Goal: Task Accomplishment & Management: Manage account settings

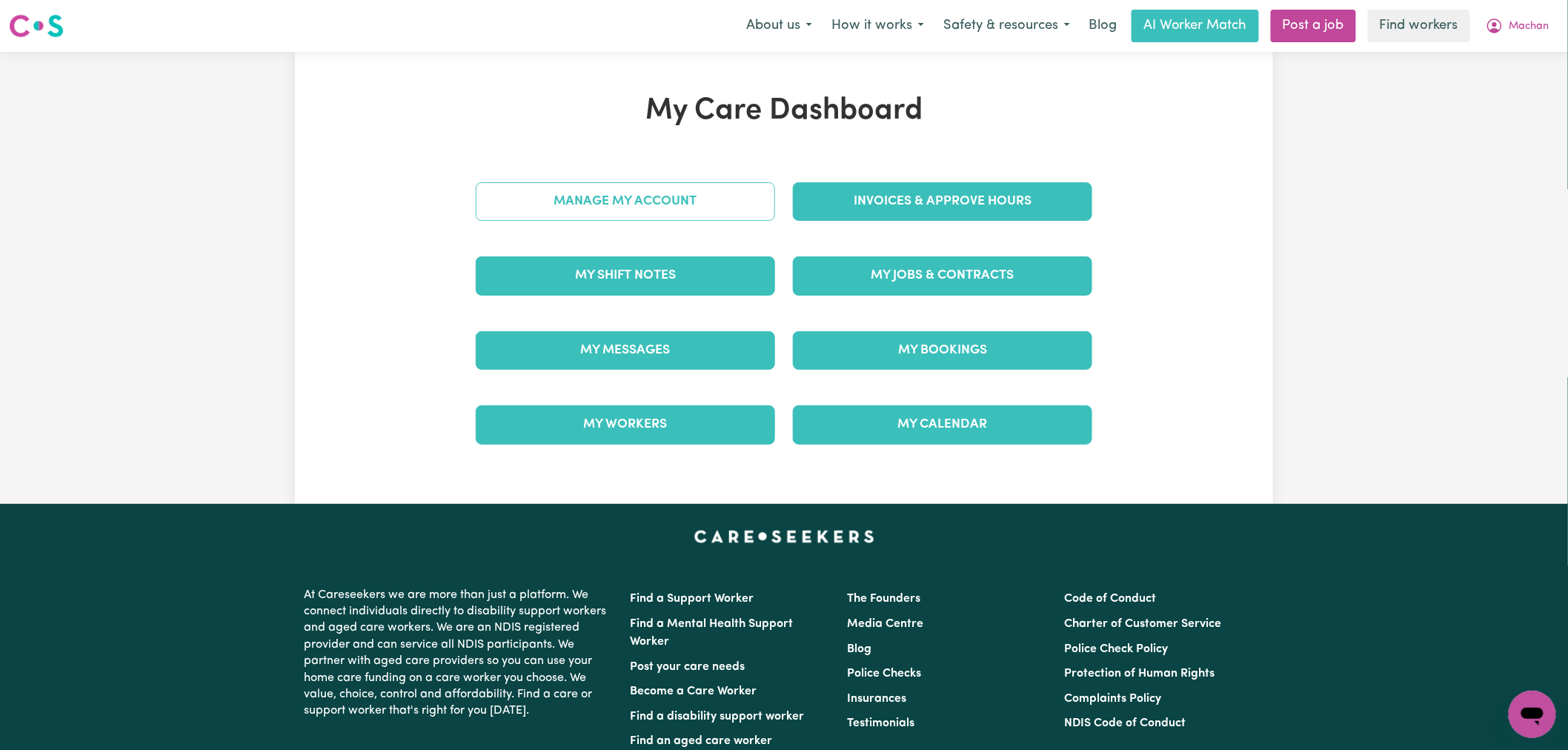
click at [669, 190] on link "Manage My Account" at bounding box center [625, 202] width 300 height 39
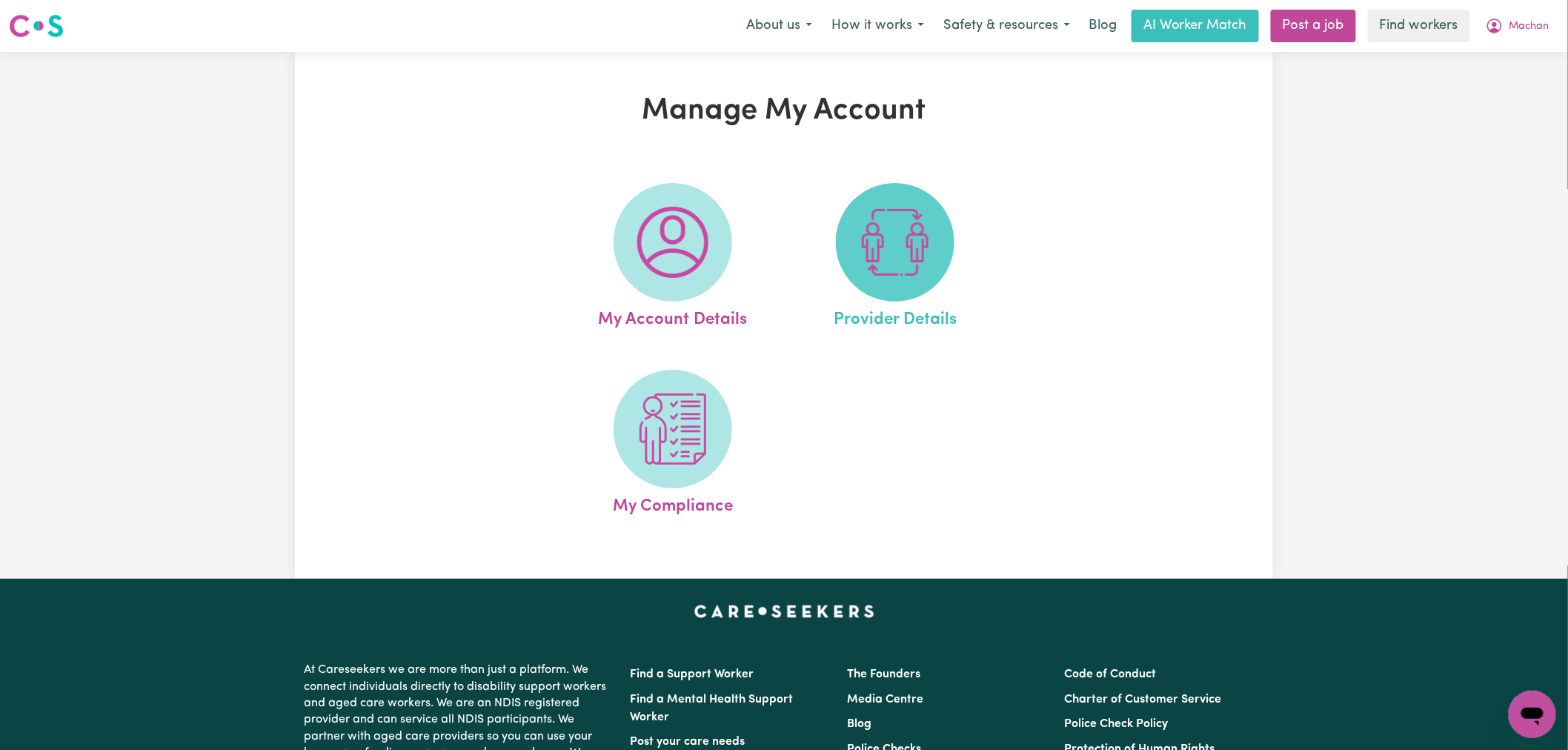
click at [934, 225] on span at bounding box center [895, 242] width 118 height 118
select select "NDIS_FUNDING_PLAN_MANAGED"
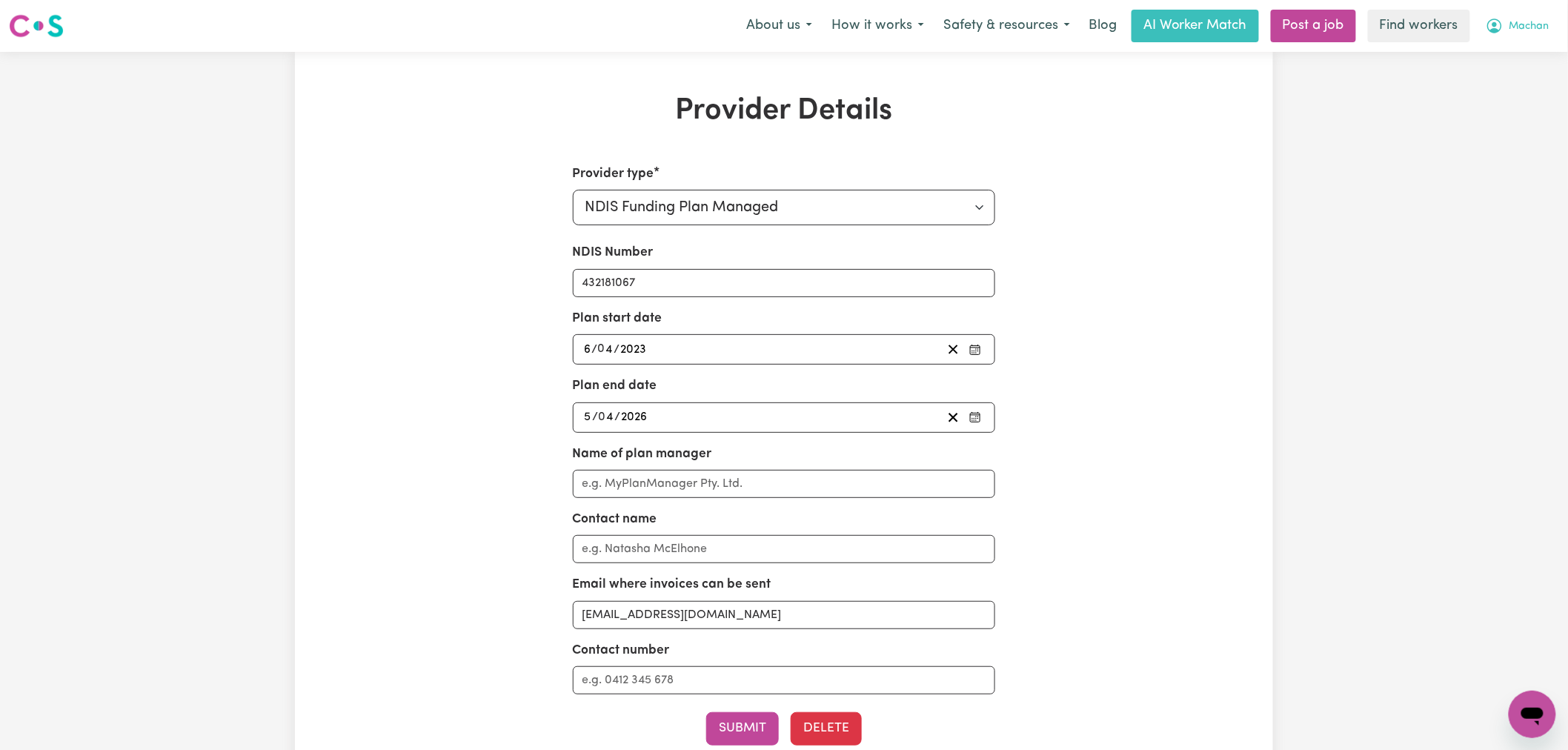
click at [1550, 39] on button "Machan" at bounding box center [1518, 26] width 83 height 31
click at [1532, 59] on link "My Dashboard" at bounding box center [1500, 58] width 117 height 28
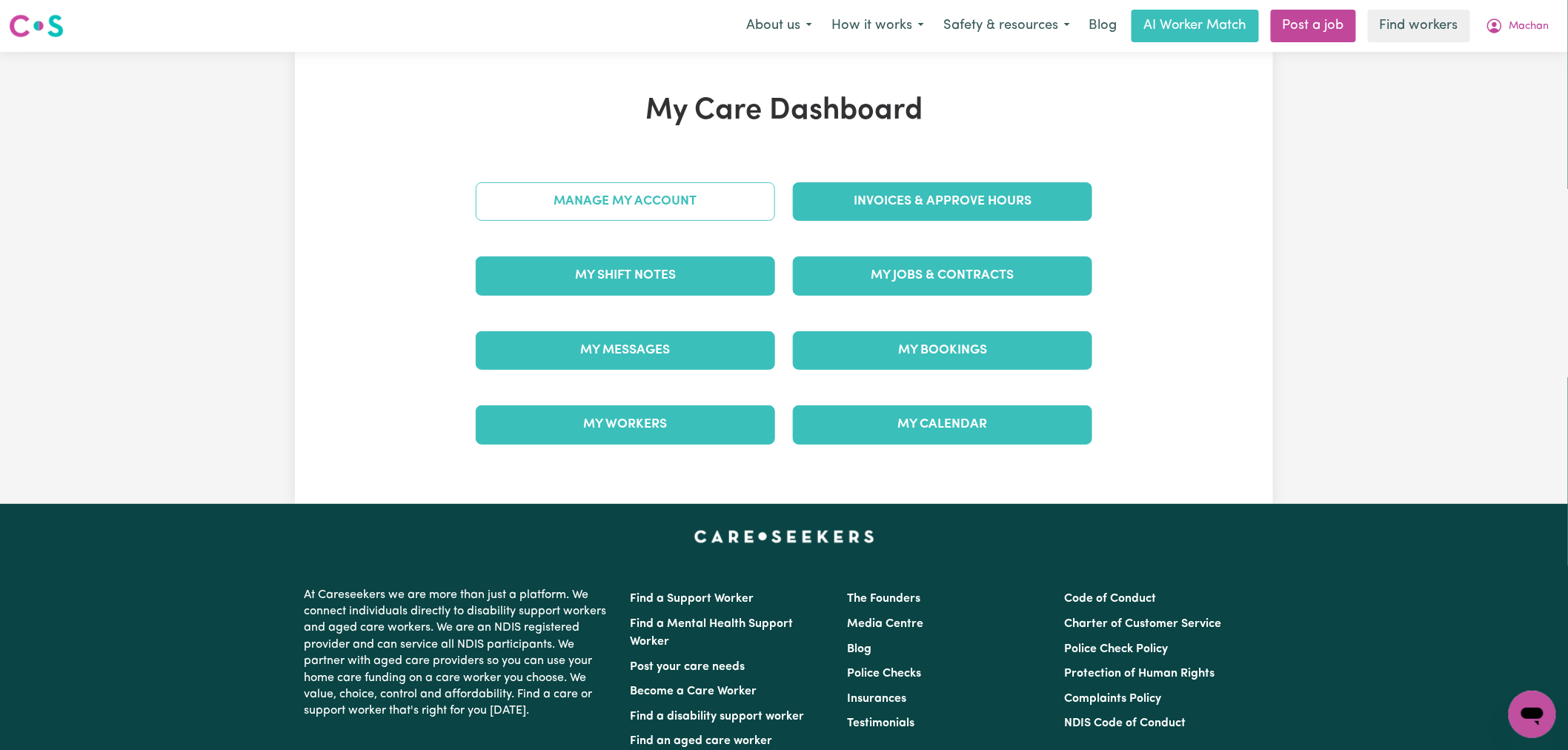
click at [720, 205] on link "Manage My Account" at bounding box center [625, 202] width 300 height 39
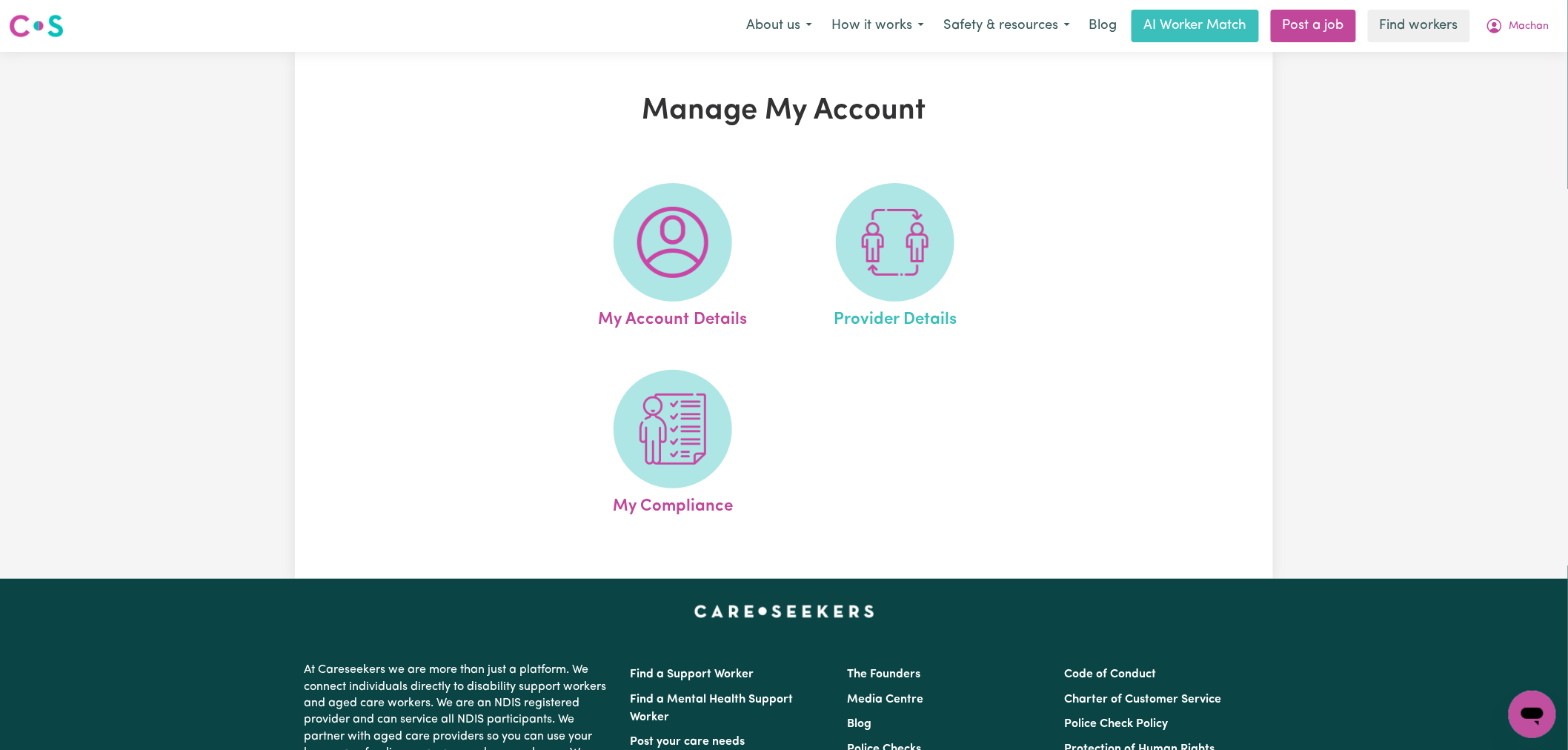
click at [946, 206] on link "Provider Details" at bounding box center [896, 258] width 214 height 150
select select "NDIS_FUNDING_PLAN_MANAGED"
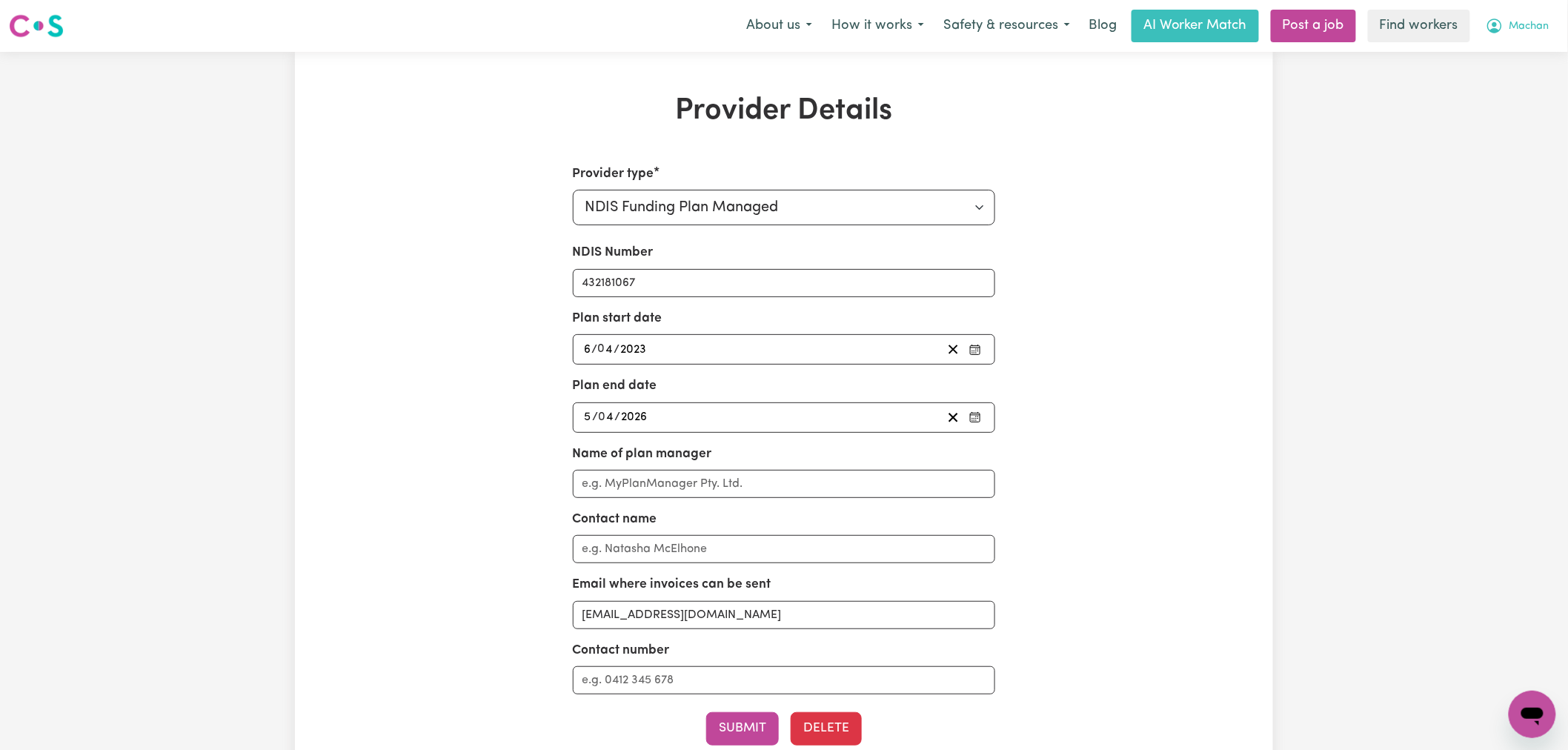
click at [1527, 31] on span "Machan" at bounding box center [1529, 27] width 40 height 16
click at [1524, 53] on link "My Dashboard" at bounding box center [1500, 58] width 117 height 28
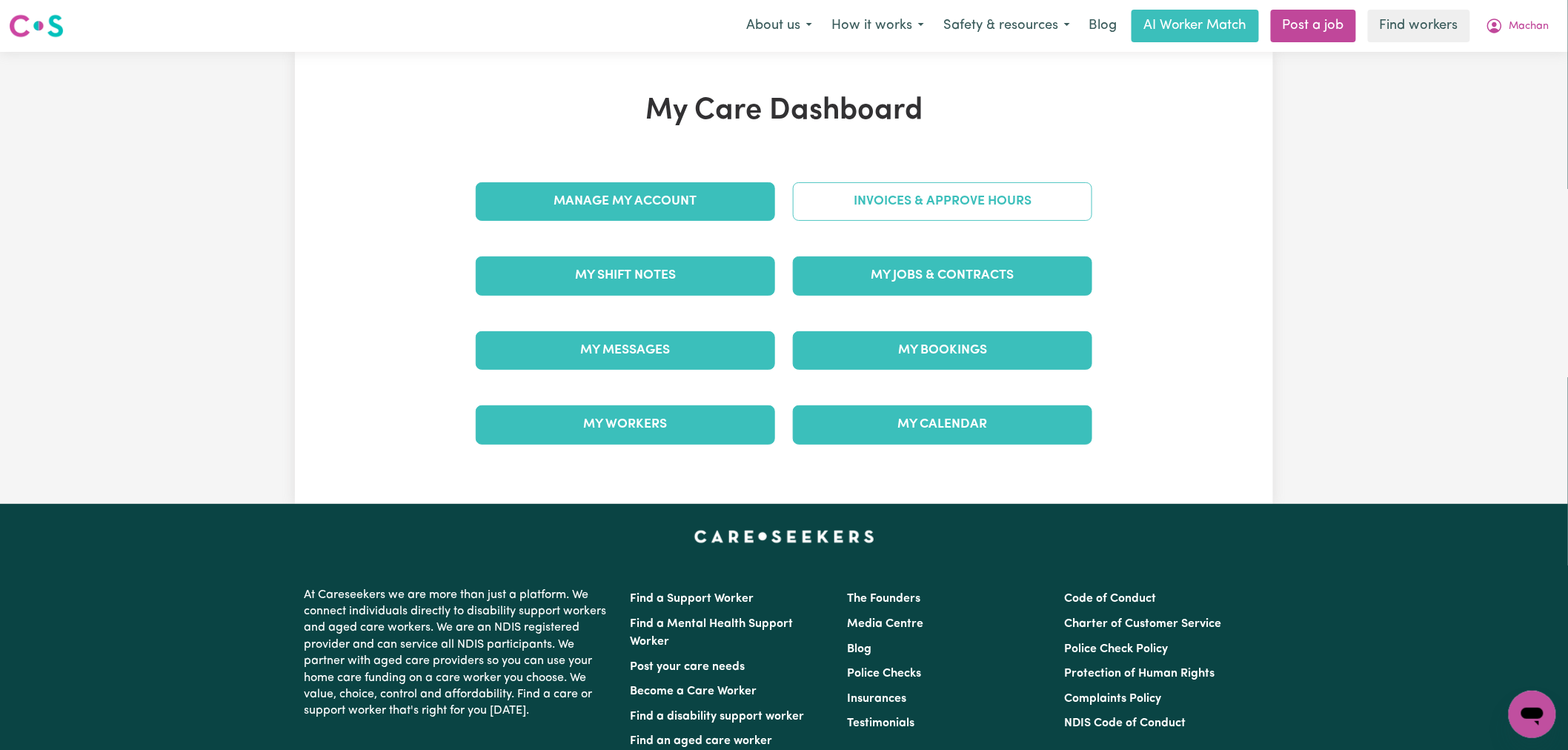
click at [852, 196] on link "Invoices & Approve Hours" at bounding box center [943, 202] width 300 height 39
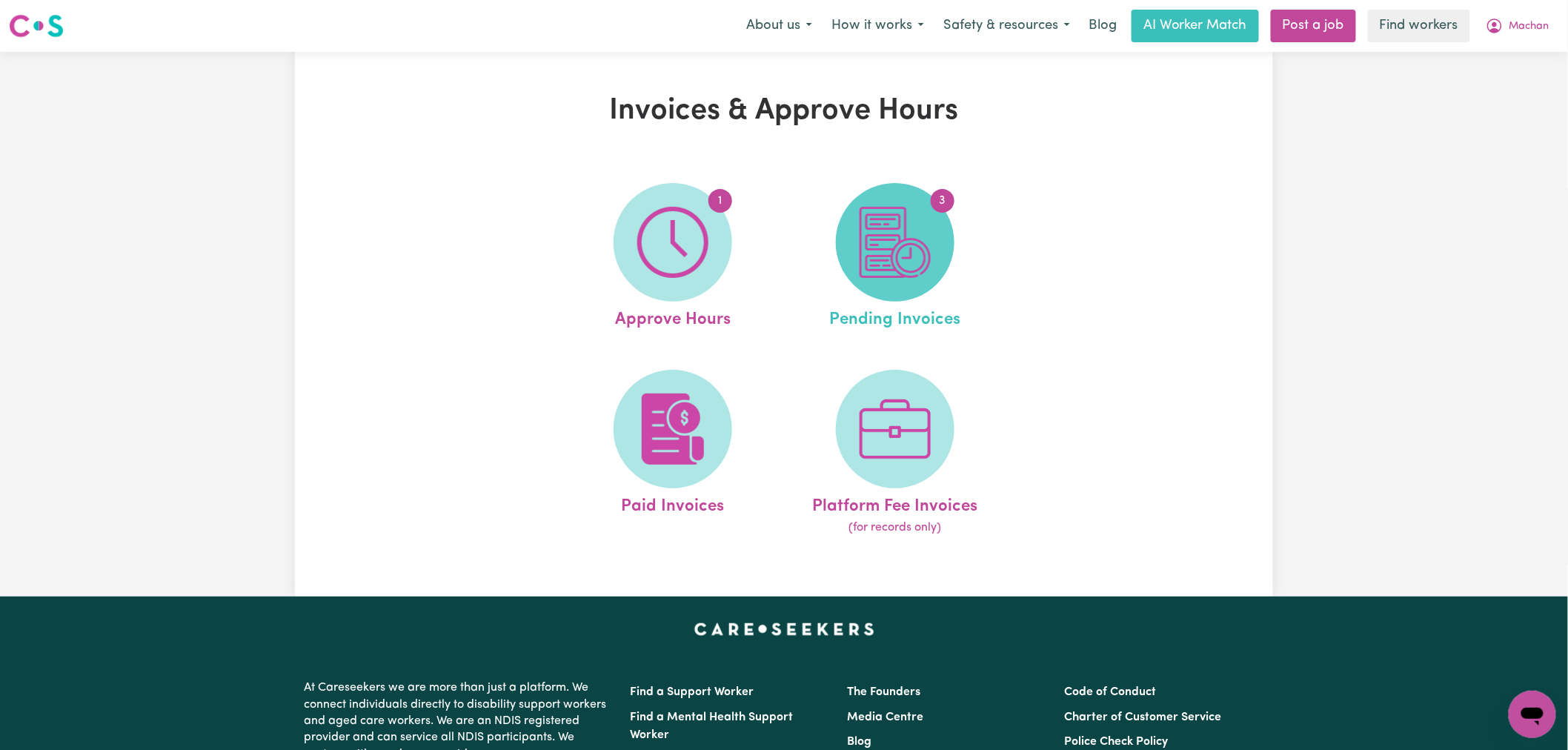
click at [887, 247] on img at bounding box center [895, 242] width 71 height 71
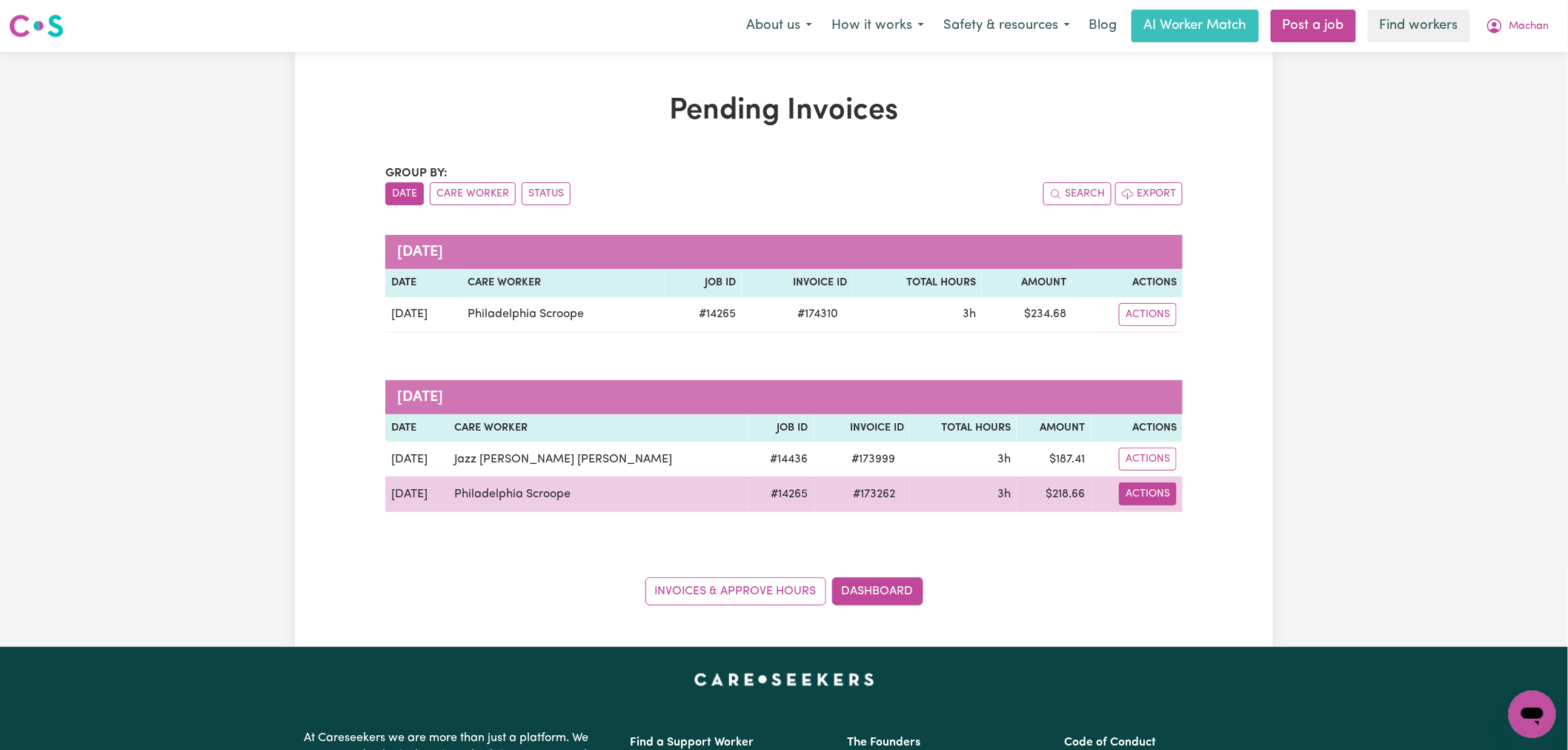
click at [1129, 501] on button "Actions" at bounding box center [1148, 494] width 58 height 23
click at [1145, 530] on link "Download Invoice" at bounding box center [1204, 529] width 135 height 30
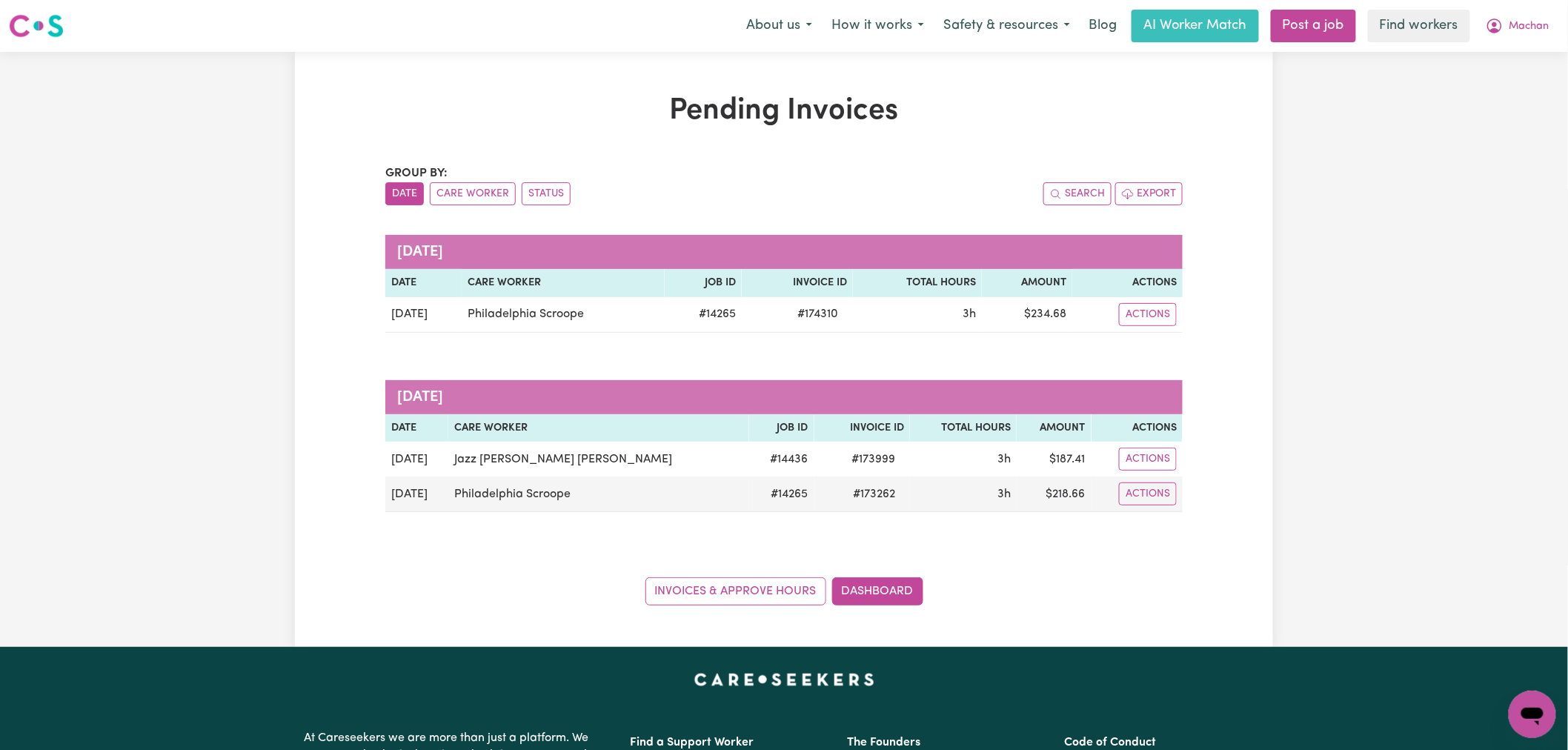
click at [829, 194] on div "Search Export" at bounding box center [983, 194] width 398 height 23
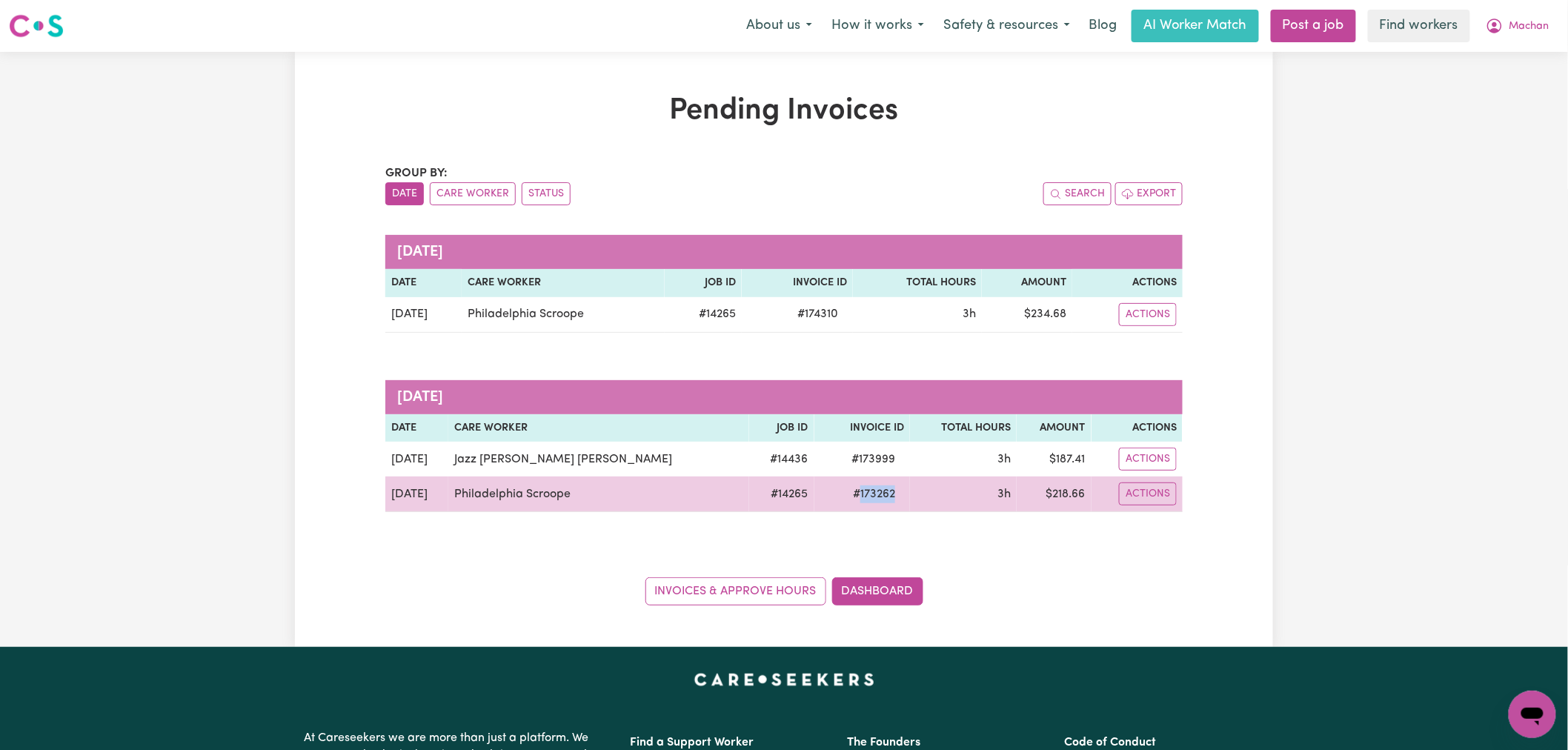
drag, startPoint x: 847, startPoint y: 494, endPoint x: 803, endPoint y: 505, distance: 45.4
click at [815, 505] on td "# 173262" at bounding box center [863, 494] width 96 height 36
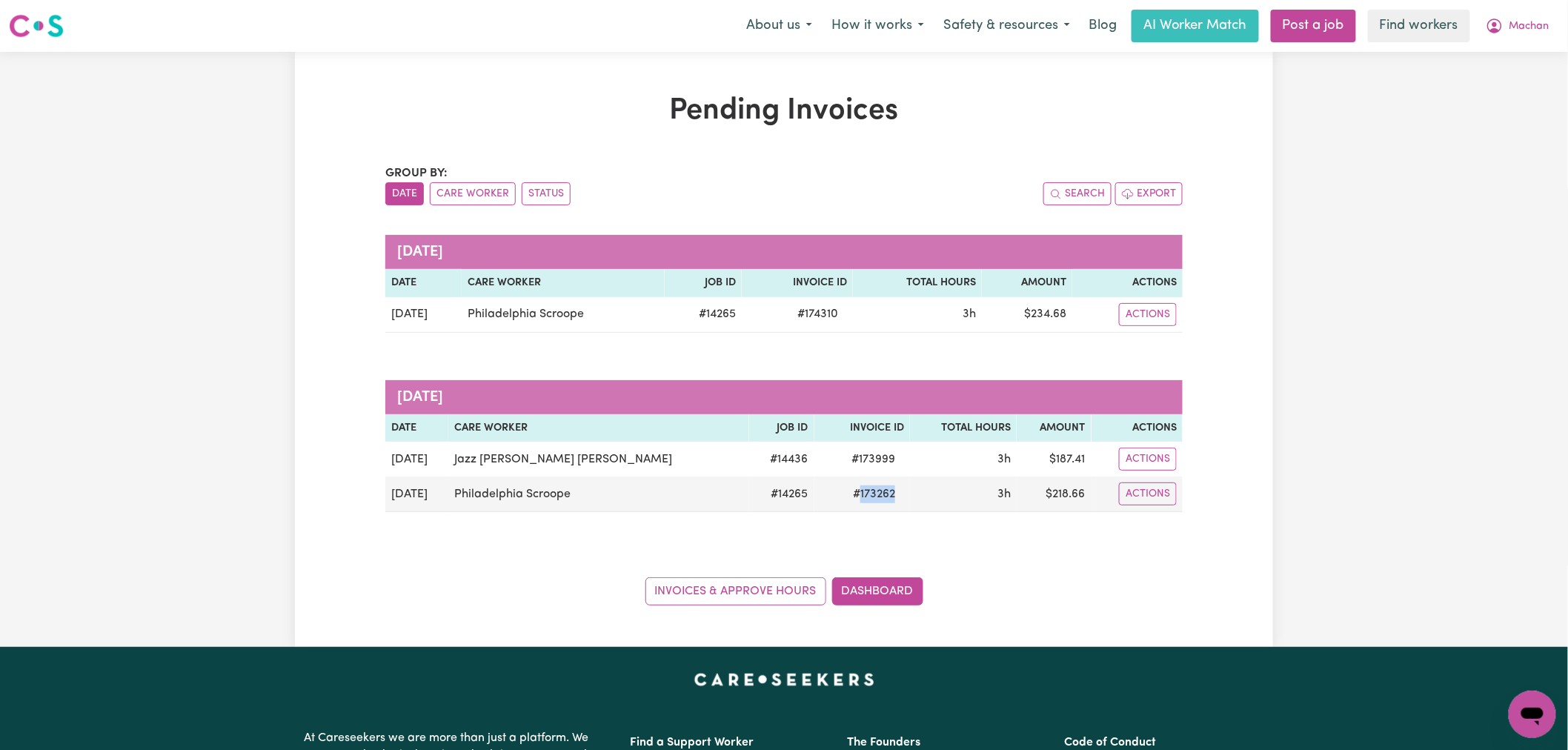
copy span "173262"
click at [1513, 23] on span "Machan" at bounding box center [1529, 27] width 40 height 16
click at [1493, 87] on link "Logout" at bounding box center [1500, 85] width 117 height 28
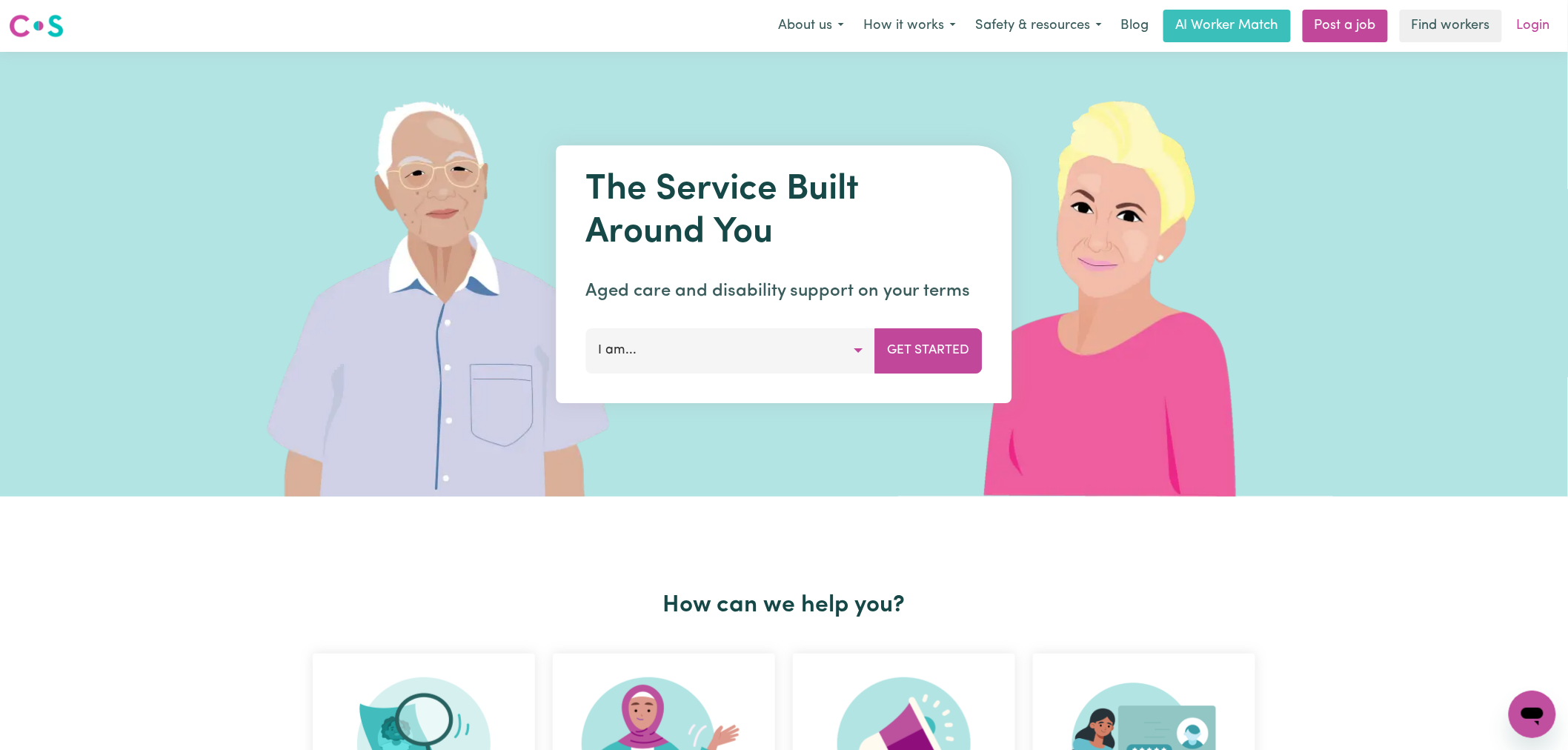
click at [1523, 28] on link "Login" at bounding box center [1533, 26] width 51 height 32
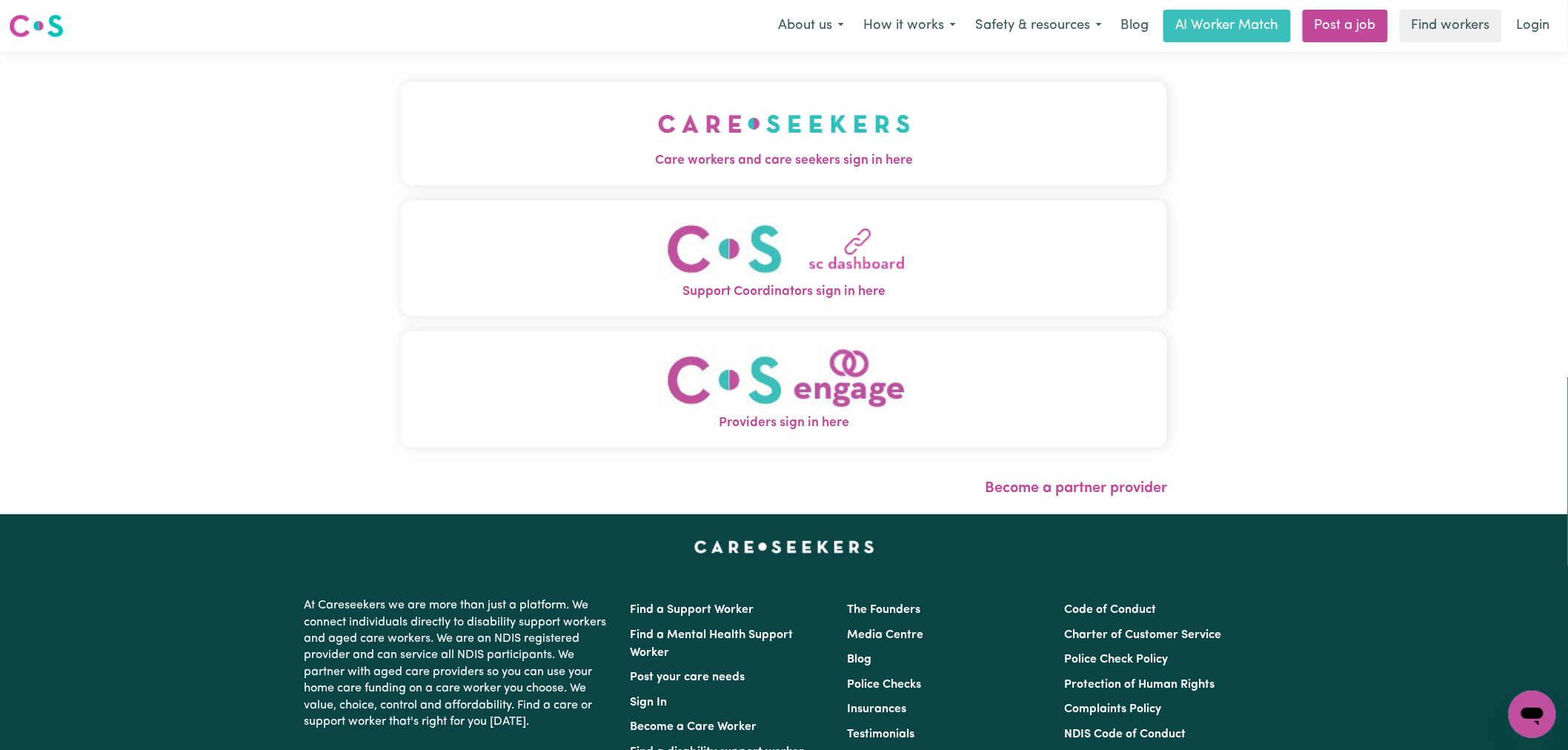
click at [454, 150] on button "Care workers and care seekers sign in here" at bounding box center [784, 134] width 766 height 104
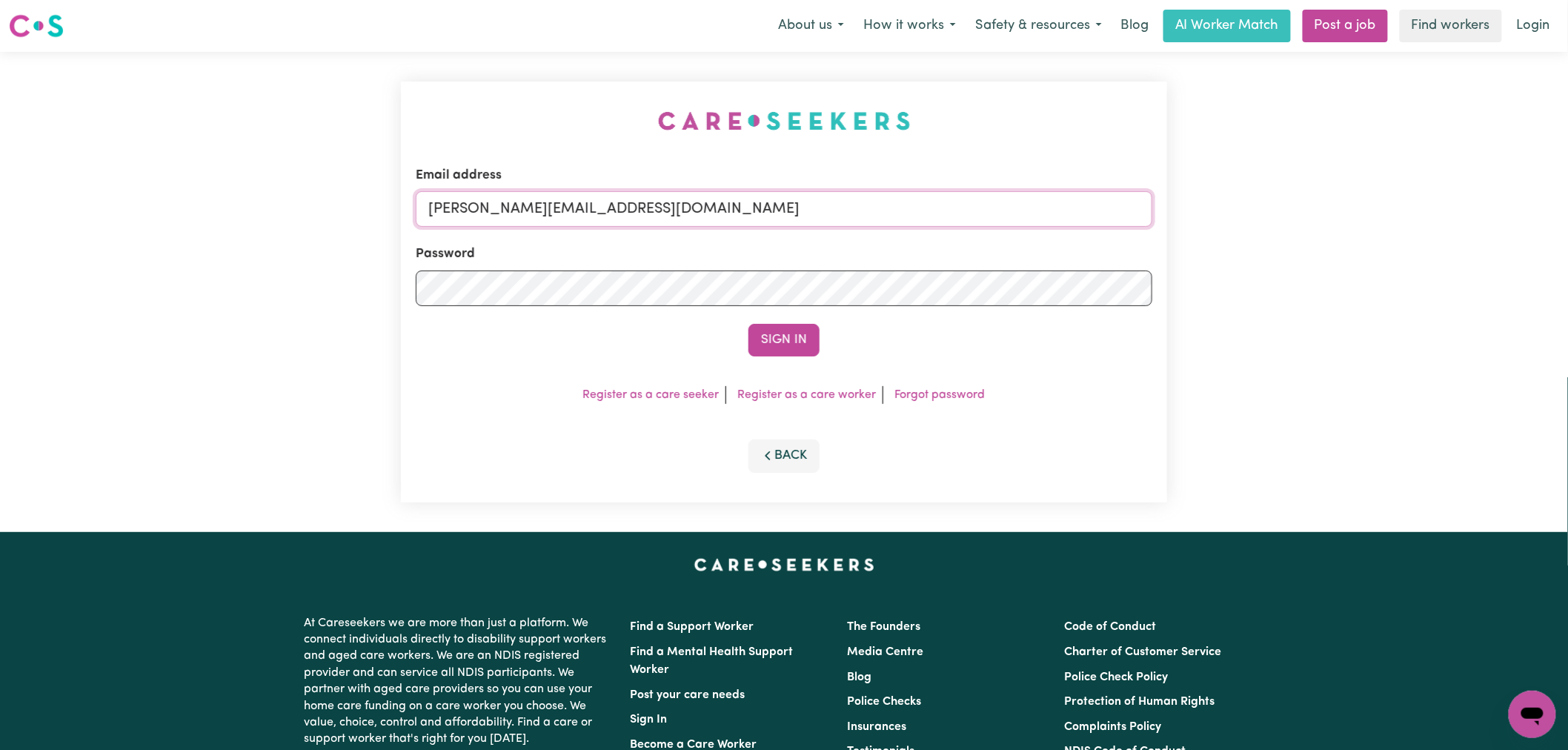
click at [658, 211] on input "[PERSON_NAME][EMAIL_ADDRESS][DOMAIN_NAME]" at bounding box center [784, 209] width 737 height 36
drag, startPoint x: 789, startPoint y: 211, endPoint x: 506, endPoint y: 205, distance: 283.1
click at [506, 205] on input "[EMAIL_ADDRESS][DOMAIN_NAME]" at bounding box center [784, 209] width 737 height 36
type input "[EMAIL_ADDRESS][DOMAIN_NAME]"
click at [748, 324] on button "Sign In" at bounding box center [784, 340] width 71 height 32
